Goal: Transaction & Acquisition: Purchase product/service

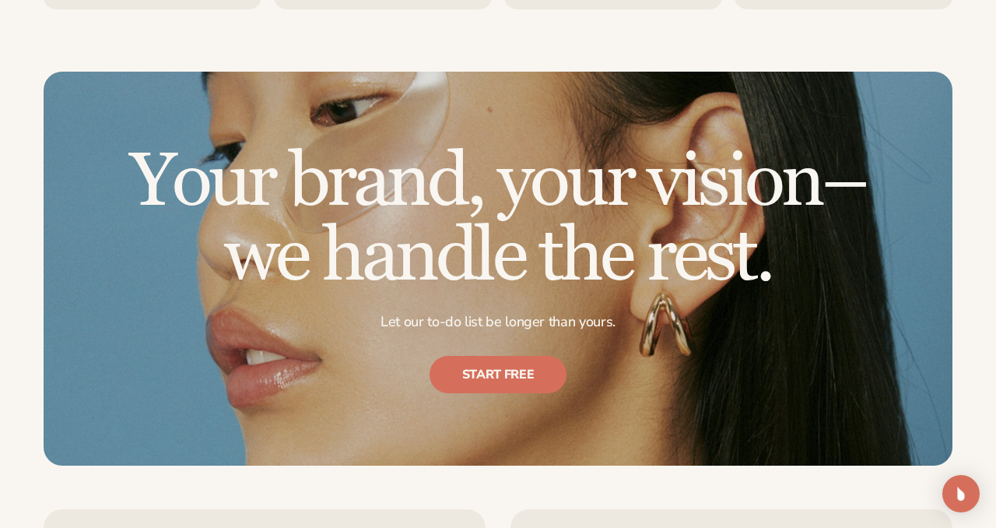
scroll to position [2922, 0]
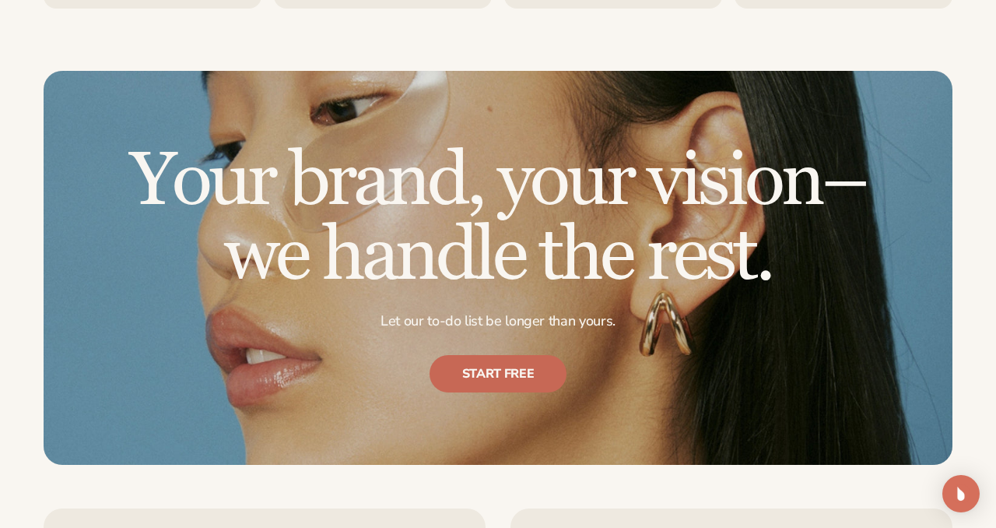
click at [510, 371] on link "Start free" at bounding box center [499, 373] width 138 height 37
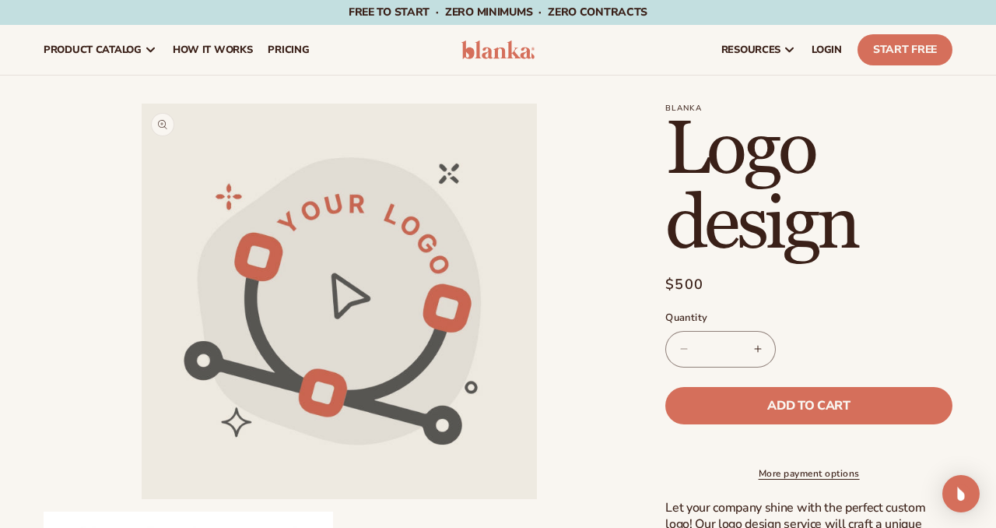
click at [142, 499] on button "Open media 1 in modal" at bounding box center [142, 499] width 0 height 0
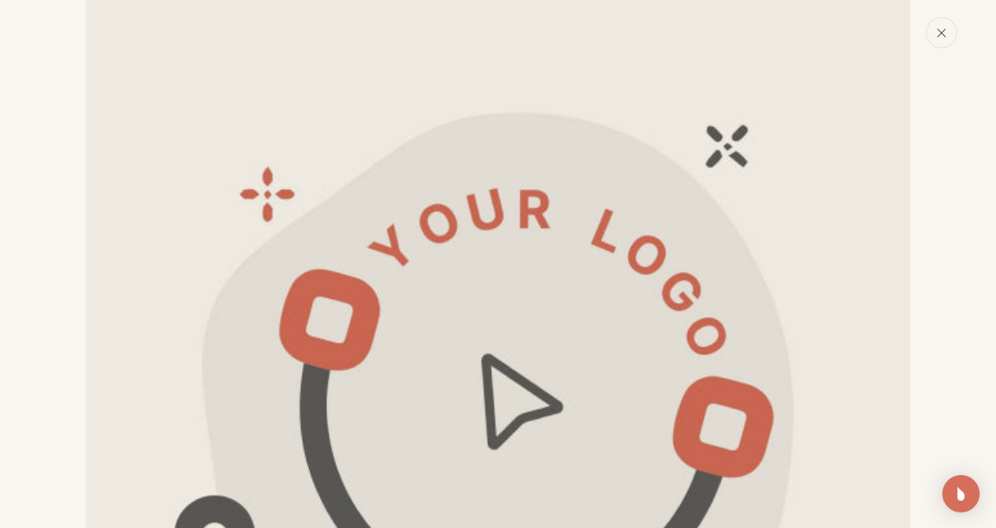
click at [941, 36] on icon "Close" at bounding box center [942, 32] width 11 height 11
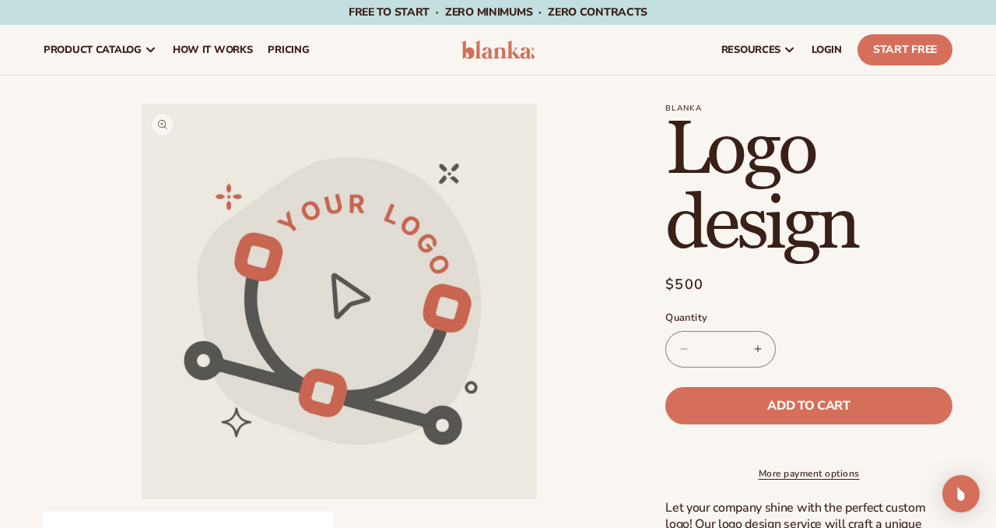
click at [142, 499] on button "Open media 1 in modal" at bounding box center [142, 499] width 0 height 0
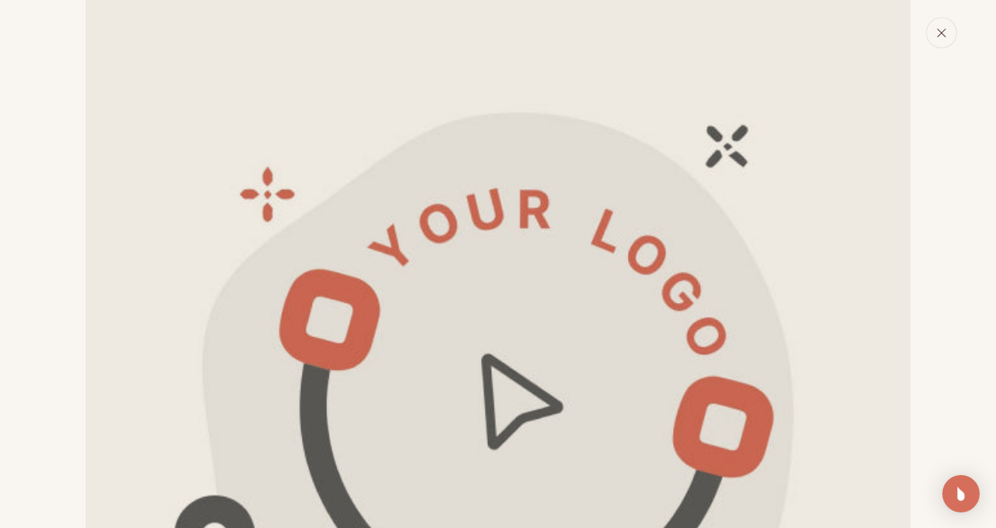
click at [947, 34] on icon "Close" at bounding box center [942, 32] width 11 height 11
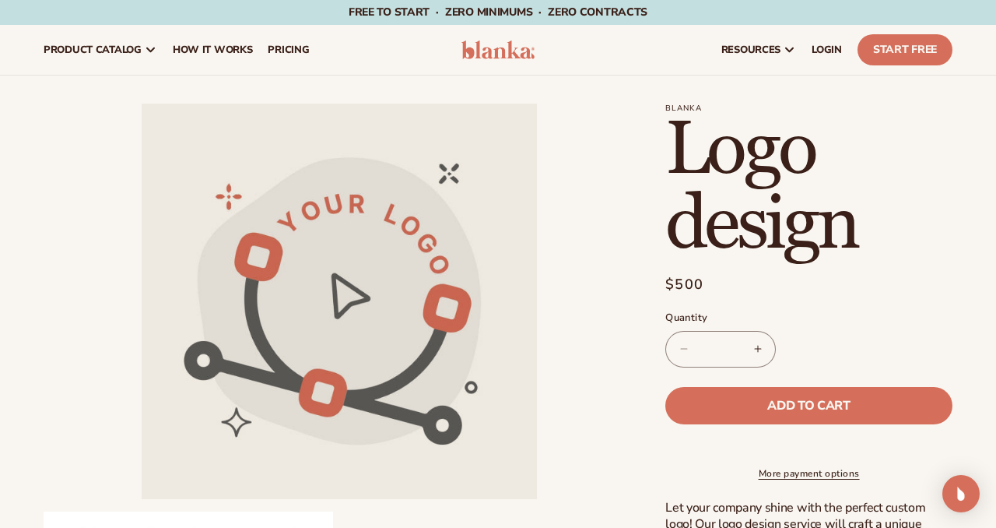
click at [923, 238] on h1 "Logo design" at bounding box center [809, 187] width 287 height 149
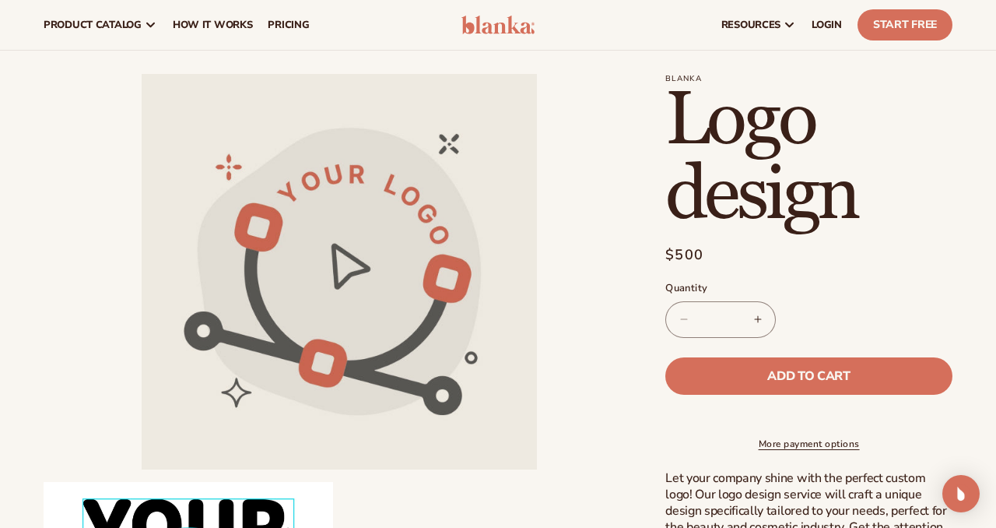
scroll to position [0, 0]
